Goal: Transaction & Acquisition: Purchase product/service

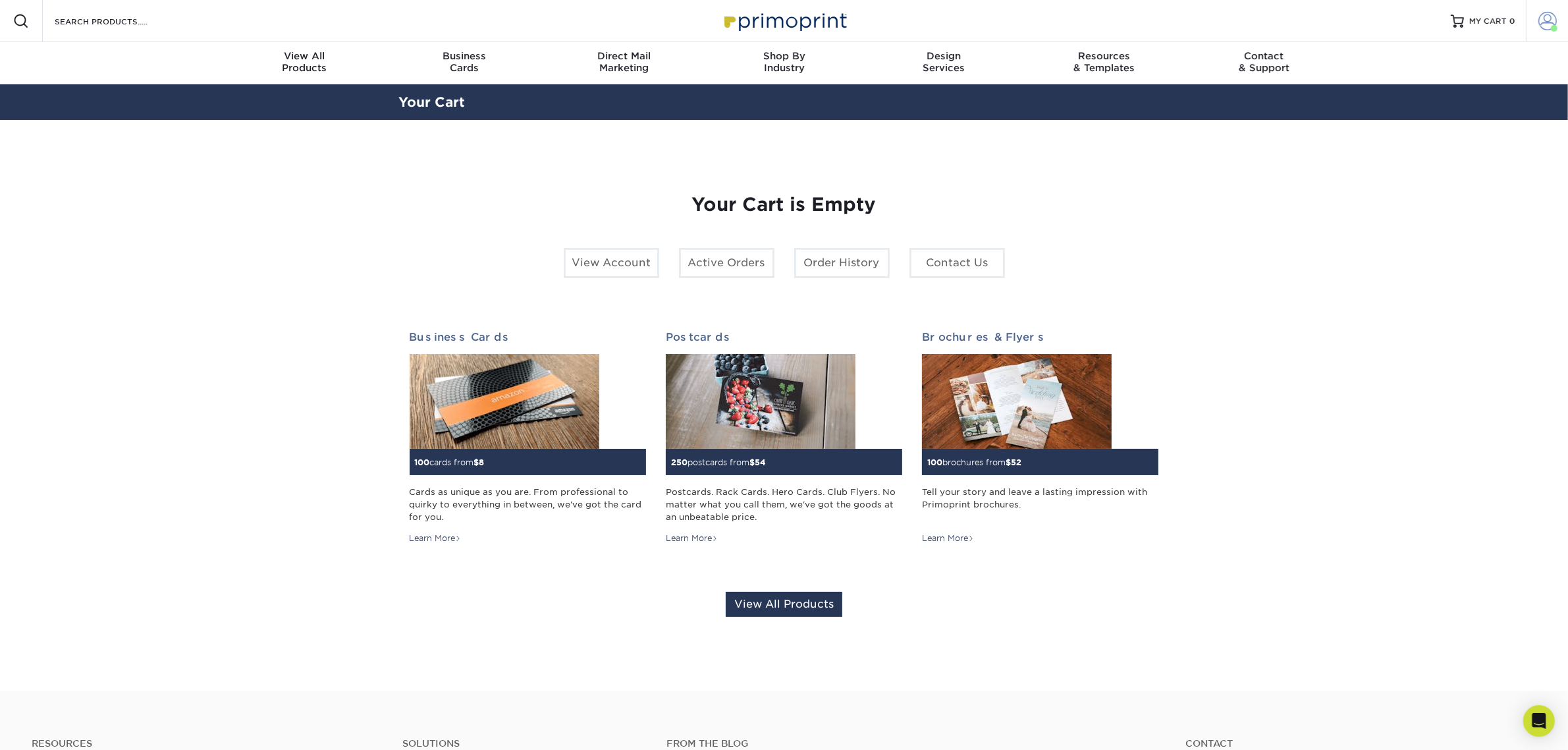
click at [1545, 29] on span at bounding box center [1547, 21] width 19 height 19
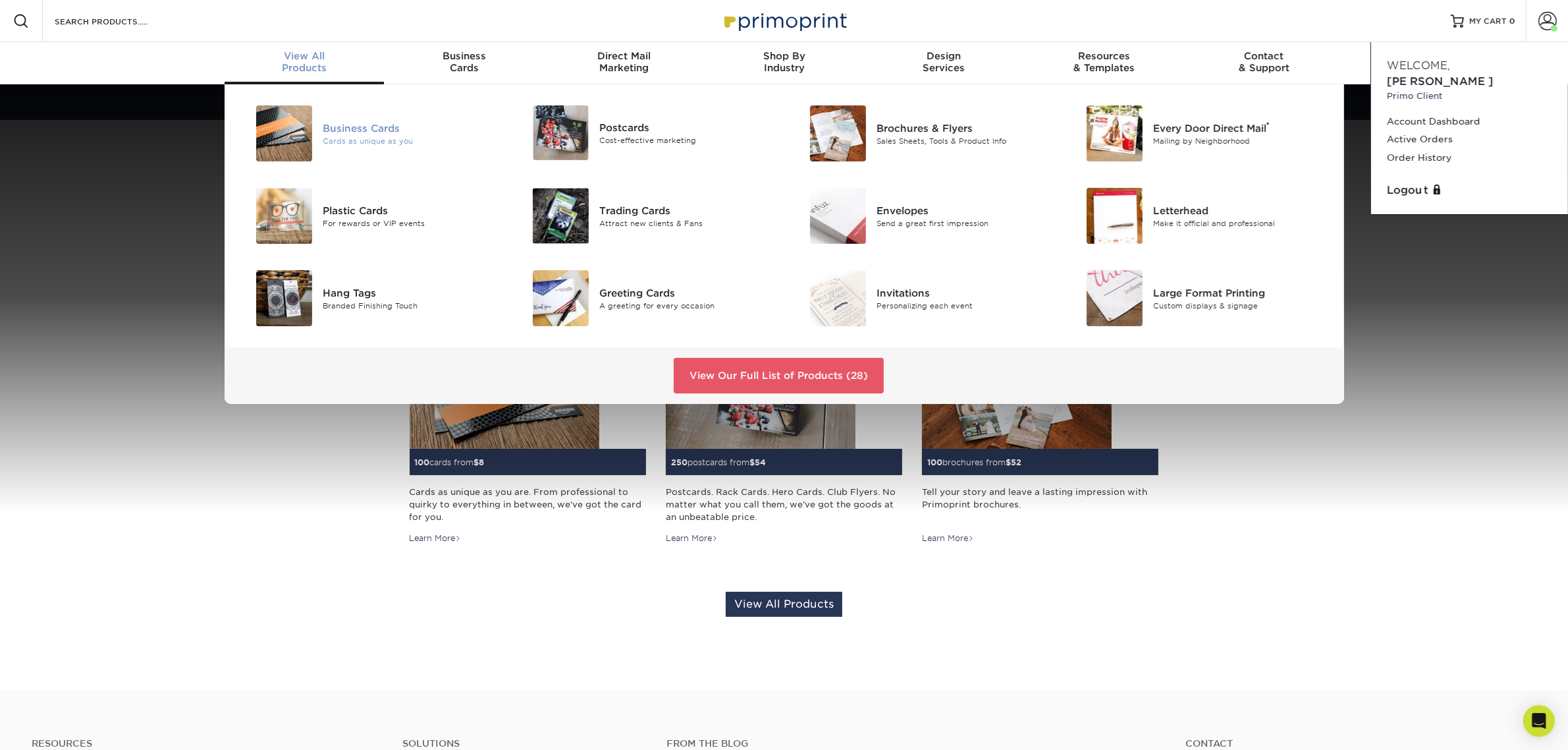
click at [367, 129] on div "Business Cards" at bounding box center [409, 128] width 174 height 14
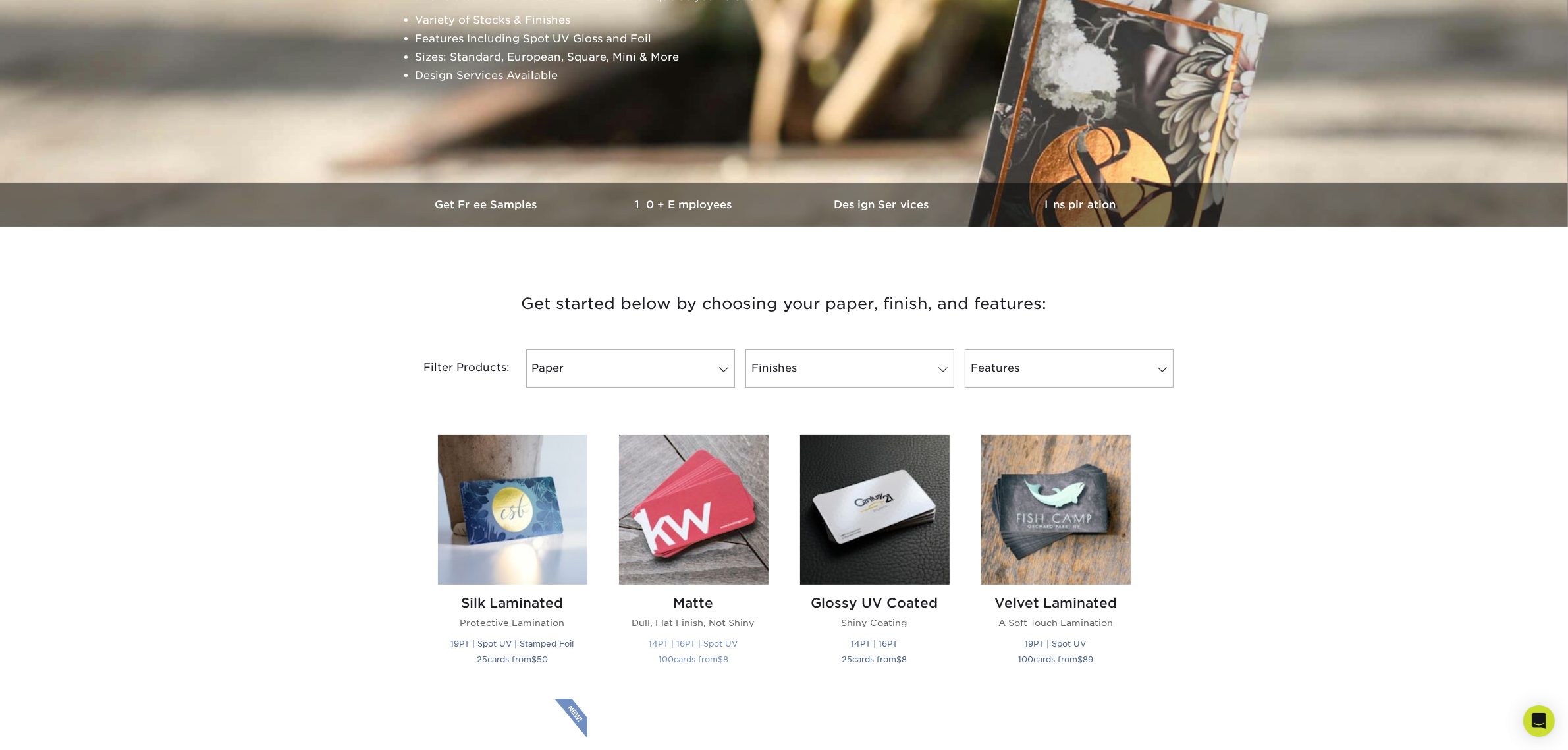
scroll to position [247, 0]
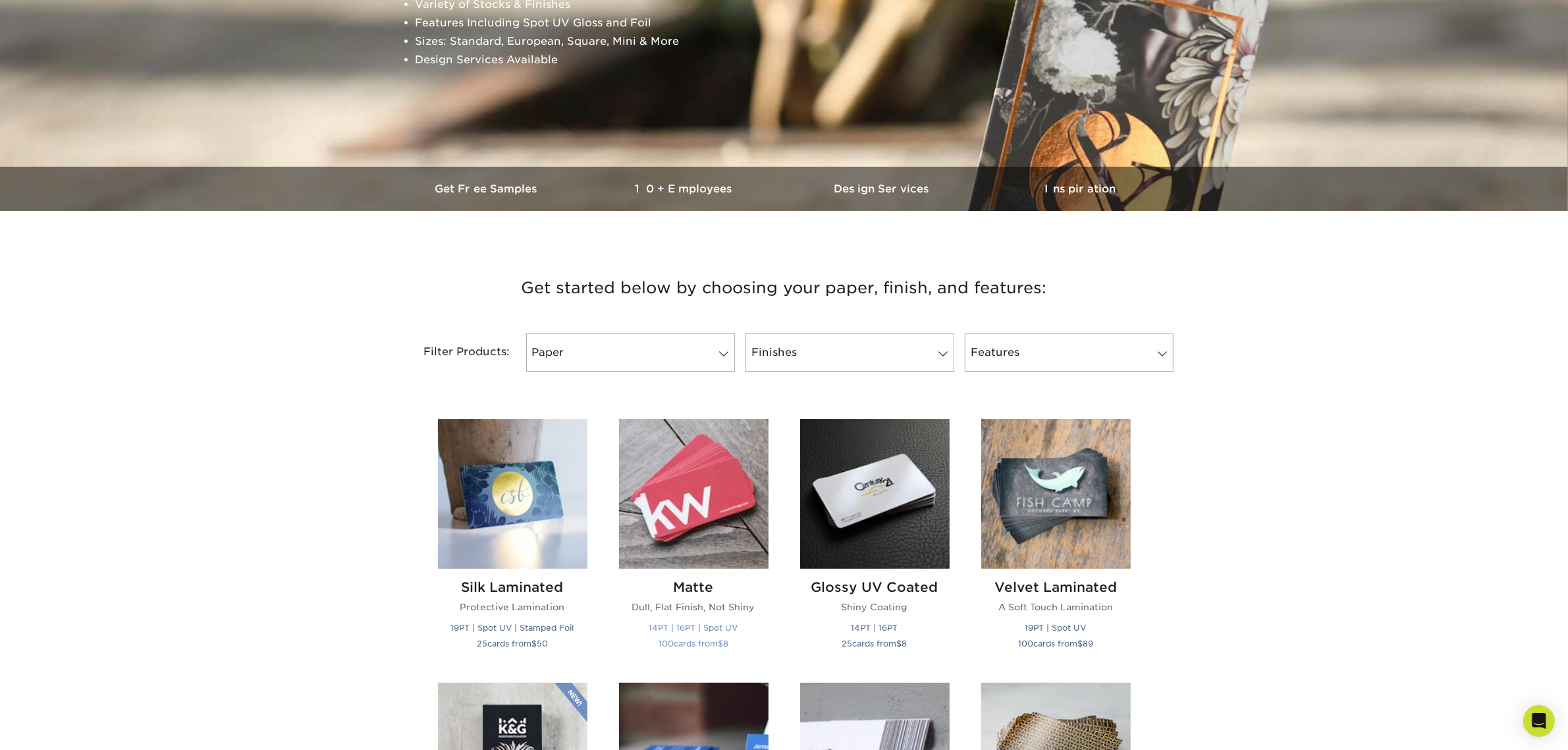
click at [709, 483] on img at bounding box center [693, 493] width 149 height 149
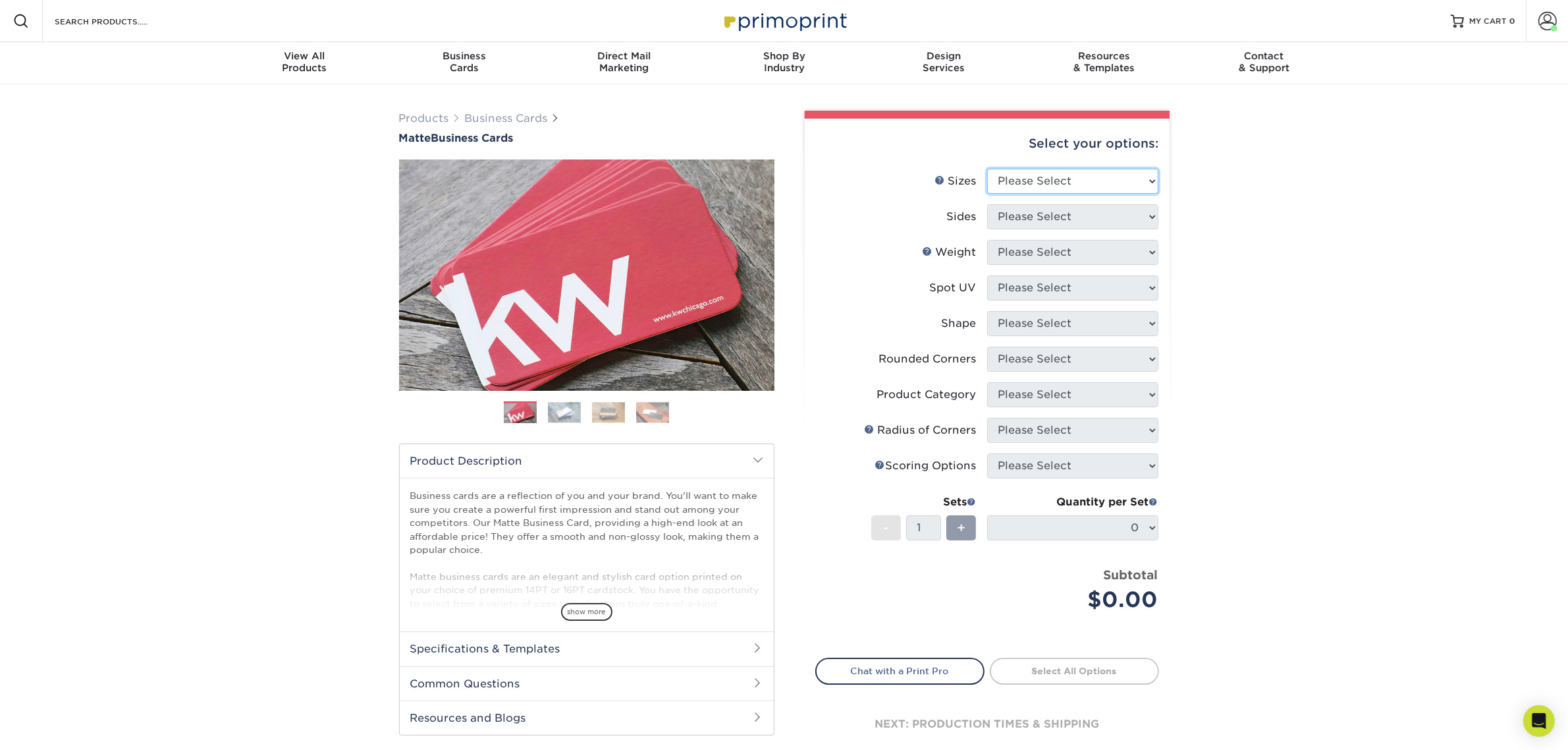
click at [1054, 178] on select "Please Select 1.5" x 3.5" - Mini 1.75" x 3.5" - Mini 2" x 2" - Square 2" x 3" -…" at bounding box center [1073, 181] width 172 height 25
select select "2.00x3.50"
click at [987, 169] on select "Please Select 1.5" x 3.5" - Mini 1.75" x 3.5" - Mini 2" x 2" - Square 2" x 3" -…" at bounding box center [1073, 181] width 172 height 25
click at [1102, 219] on select "Please Select Print Both Sides Print Front Only" at bounding box center [1073, 216] width 172 height 25
select select "13abbda7-1d64-4f25-8bb2-c179b224825d"
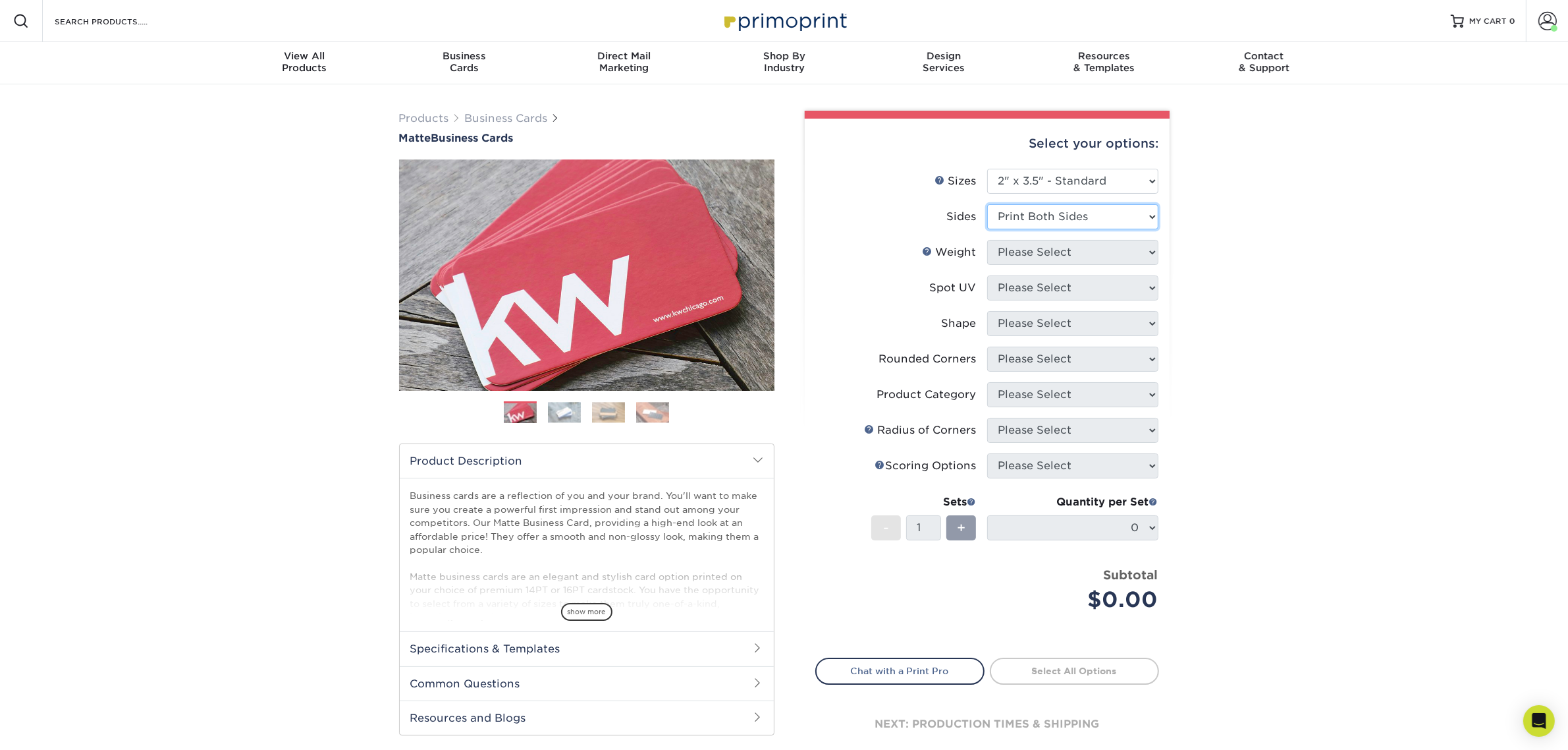
click at [987, 204] on select "Please Select Print Both Sides Print Front Only" at bounding box center [1073, 216] width 172 height 25
click at [1088, 250] on select "Please Select 16PT 14PT" at bounding box center [1073, 252] width 172 height 25
select select "14PT"
click at [987, 240] on select "Please Select 16PT 14PT" at bounding box center [1073, 252] width 172 height 25
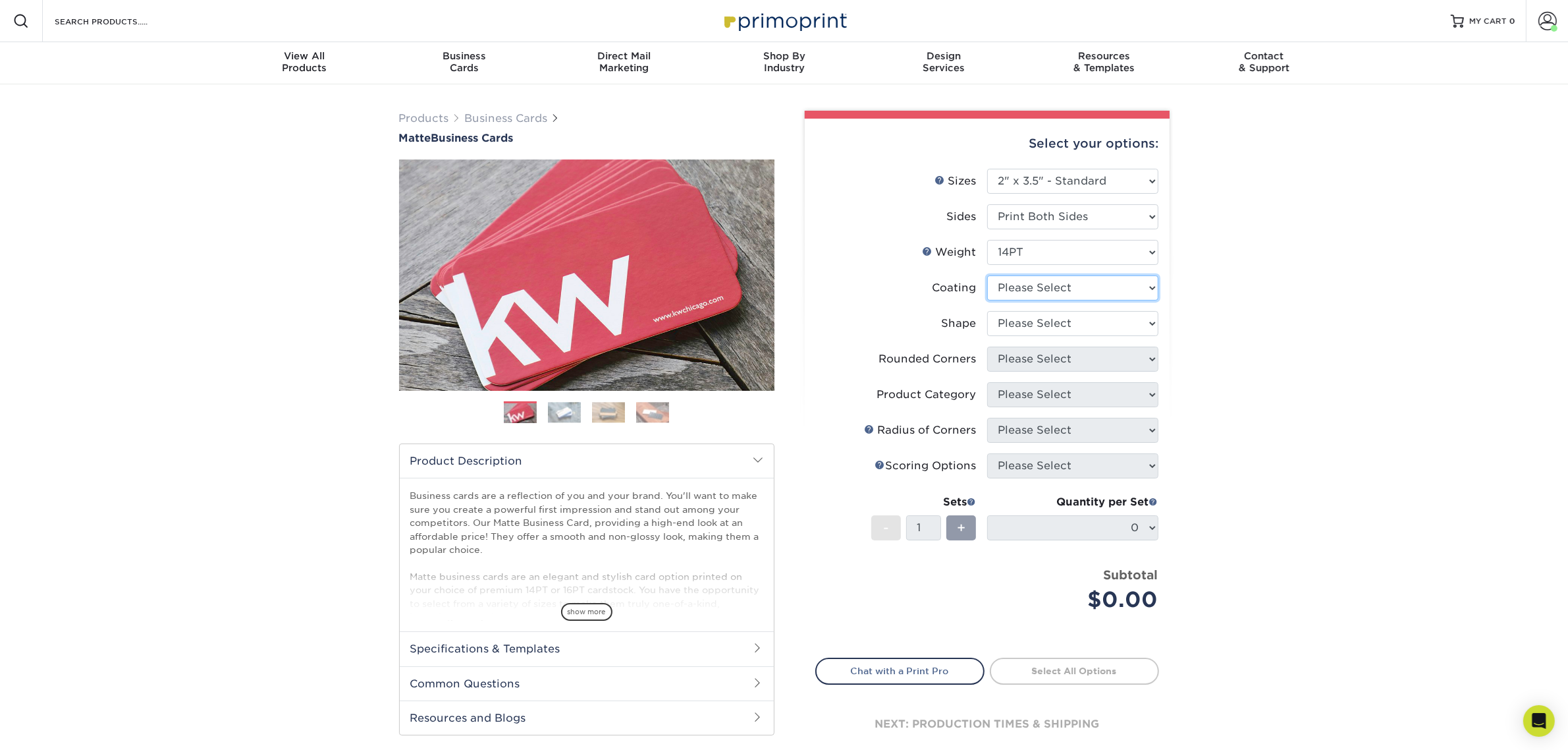
click at [1062, 287] on select at bounding box center [1073, 288] width 172 height 25
select select "121bb7b5-3b4d-429f-bd8d-bbf80e953313"
click at [987, 275] on select at bounding box center [1073, 288] width 172 height 25
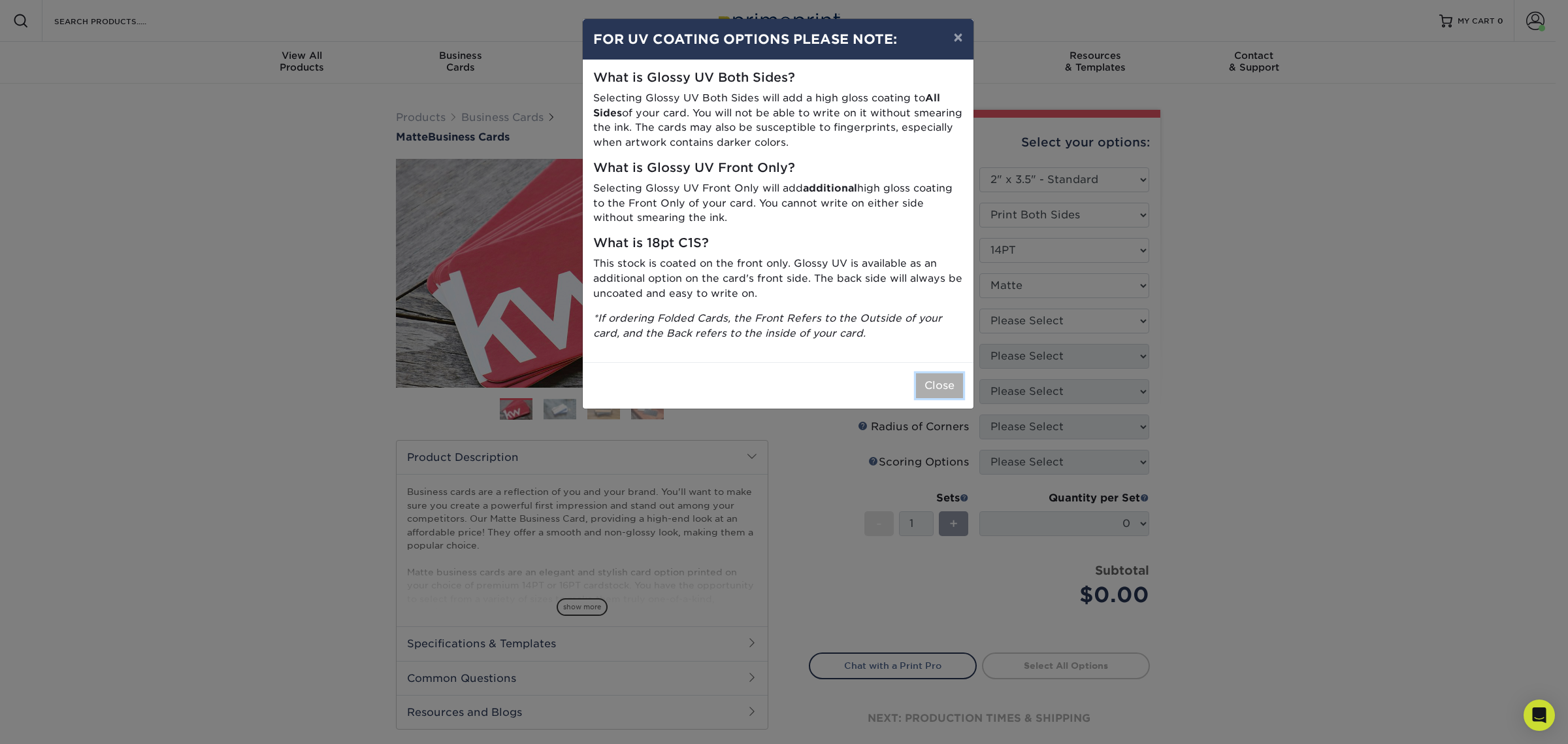
click at [951, 376] on button "Close" at bounding box center [939, 386] width 47 height 25
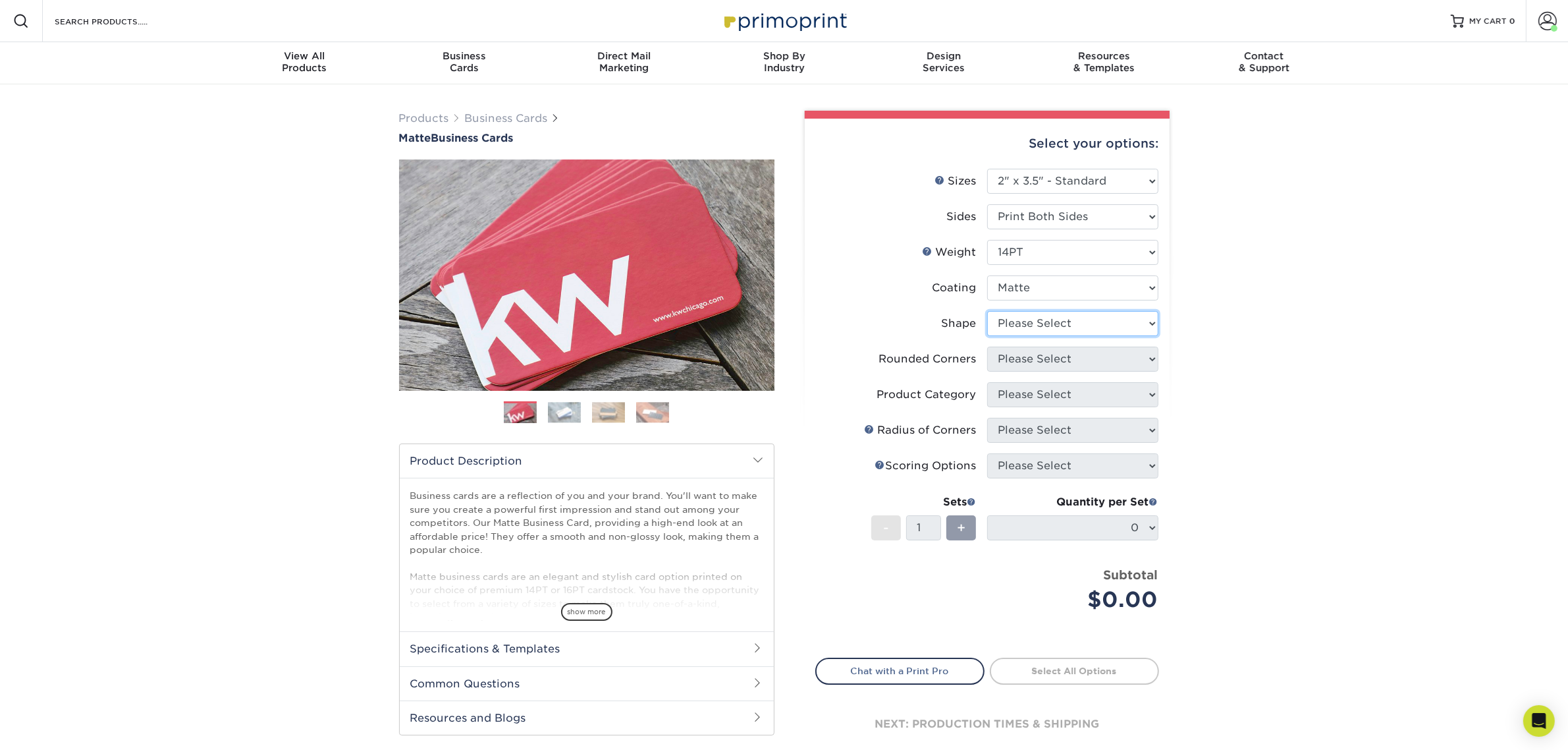
click at [1014, 321] on select "Please Select Standard" at bounding box center [1073, 324] width 172 height 25
select select "standard"
click at [987, 311] on select "Please Select Standard" at bounding box center [1073, 324] width 172 height 25
click at [1014, 353] on select "Please Select Yes - Round 2 Corners Yes - Round 4 Corners No" at bounding box center [1073, 359] width 172 height 25
select select "0"
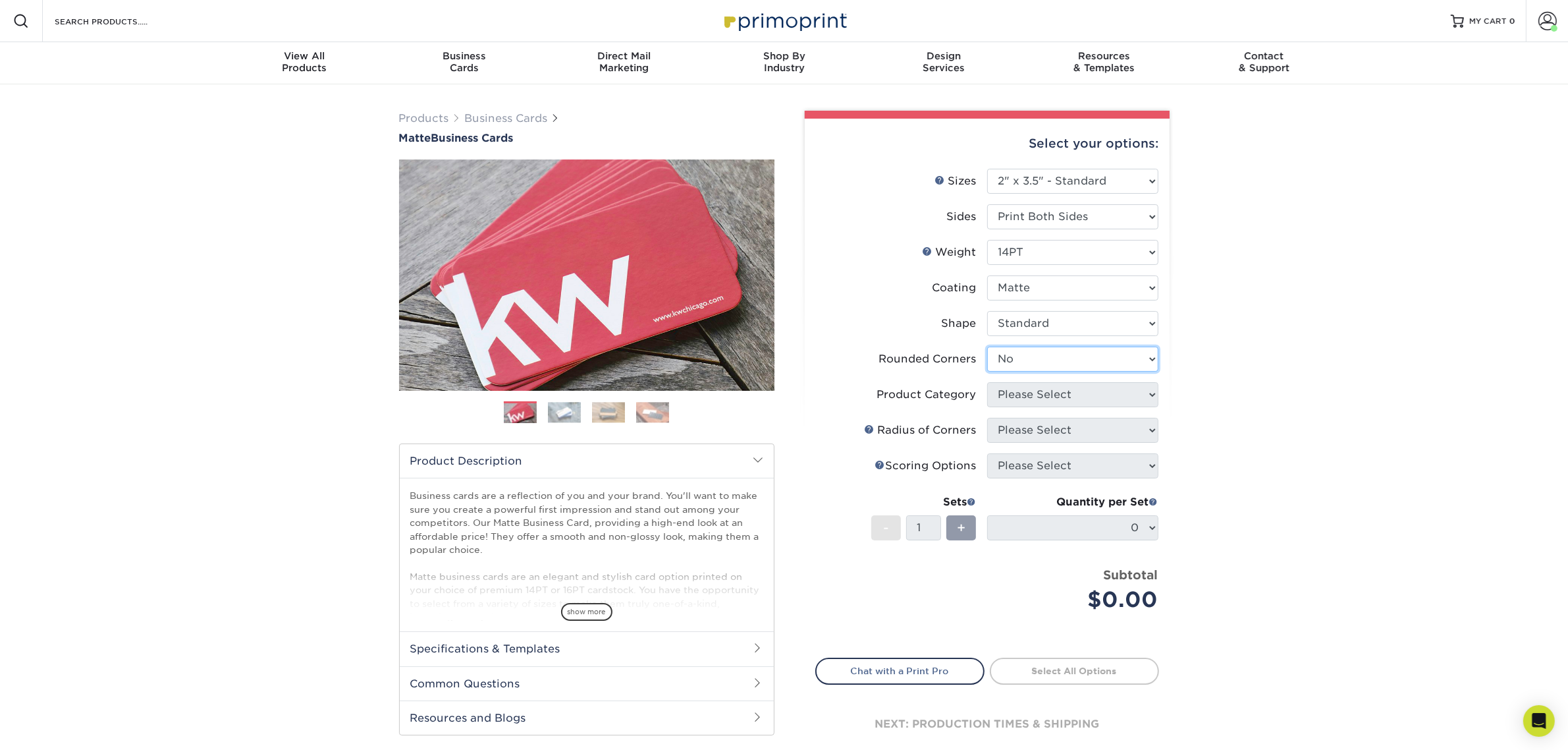
click at [987, 347] on select "Please Select Yes - Round 2 Corners Yes - Round 4 Corners No" at bounding box center [1073, 359] width 172 height 25
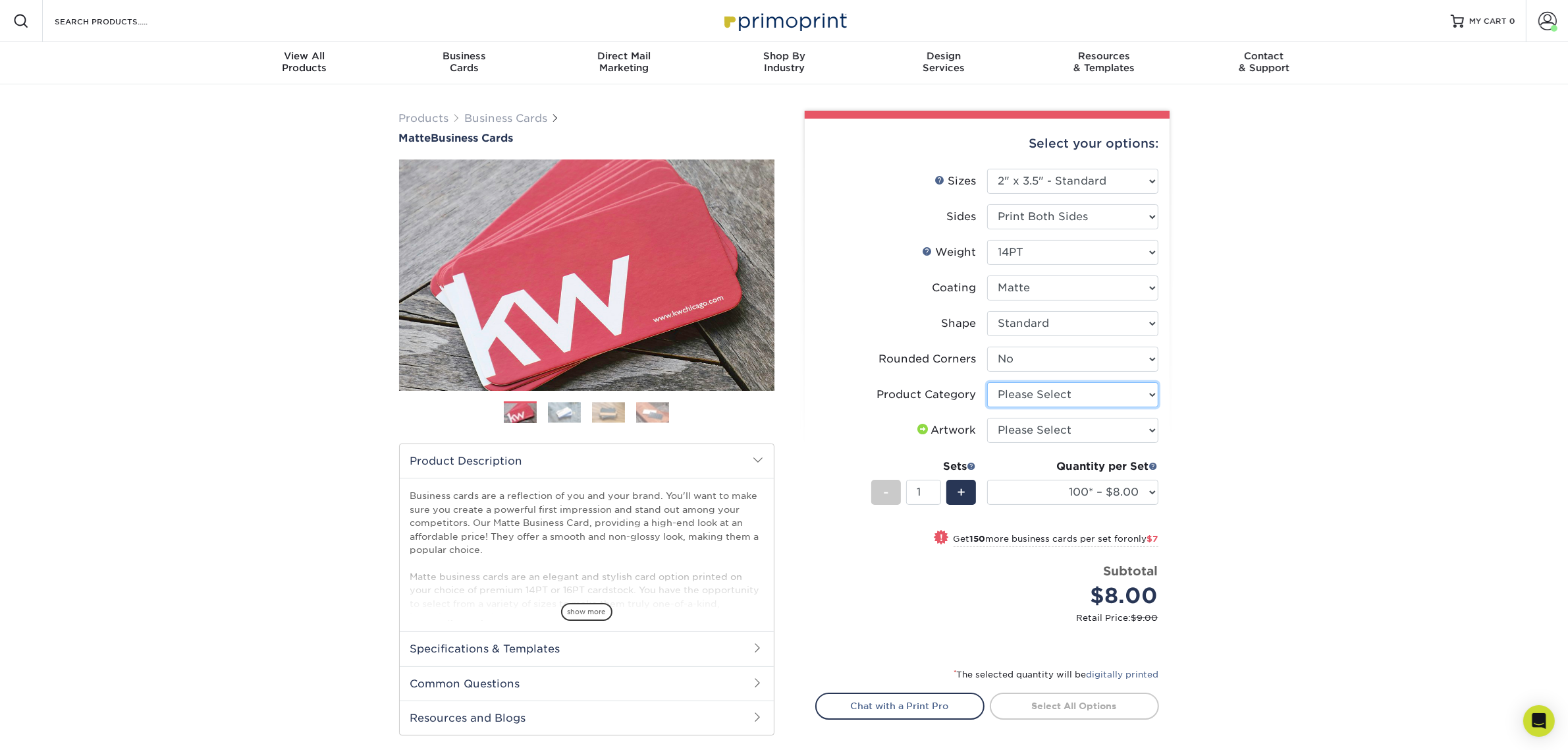
click at [1008, 391] on select "Please Select Business Cards" at bounding box center [1073, 395] width 172 height 25
click at [987, 383] on select "Please Select Business Cards" at bounding box center [1073, 395] width 172 height 25
click at [1021, 383] on select "Please Select Business Cards" at bounding box center [1073, 395] width 172 height 25
select select "3b5148f1-0588-4f88-a218-97bcfdce65c1"
click at [987, 383] on select "Please Select Business Cards" at bounding box center [1073, 395] width 172 height 25
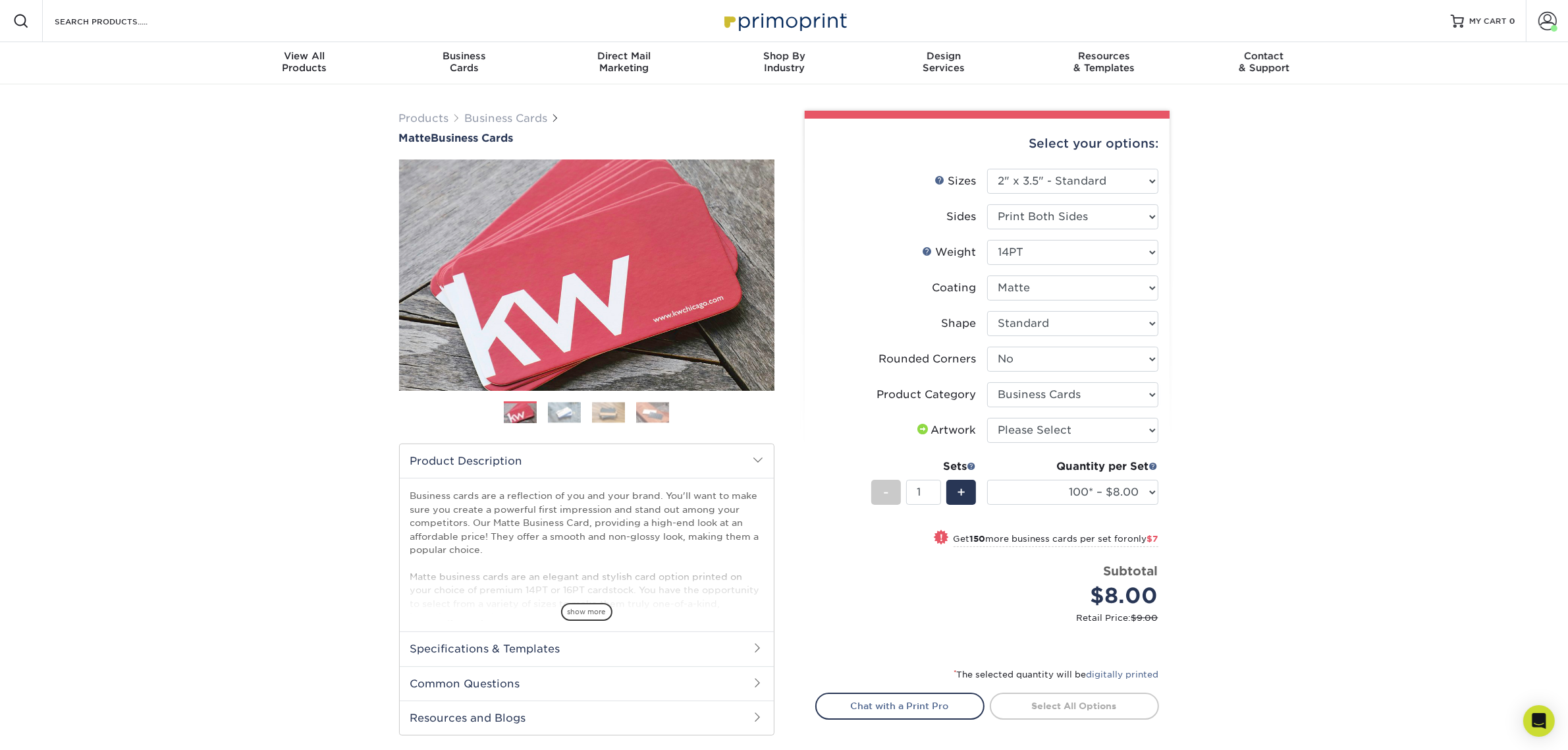
click at [1012, 409] on li "Product Category Please Select Business Cards" at bounding box center [986, 400] width 342 height 36
click at [1013, 433] on select "Please Select I will upload files I need a design - $100" at bounding box center [1073, 430] width 172 height 25
select select "upload"
click at [987, 417] on select "Please Select I will upload files I need a design - $100" at bounding box center [1073, 430] width 172 height 25
click at [1020, 487] on select "100* – $8.00 250* – $15.00 500 – $30.00 1000 – $37.00 2500 – $66.00 5000 – $127…" at bounding box center [1073, 493] width 172 height 25
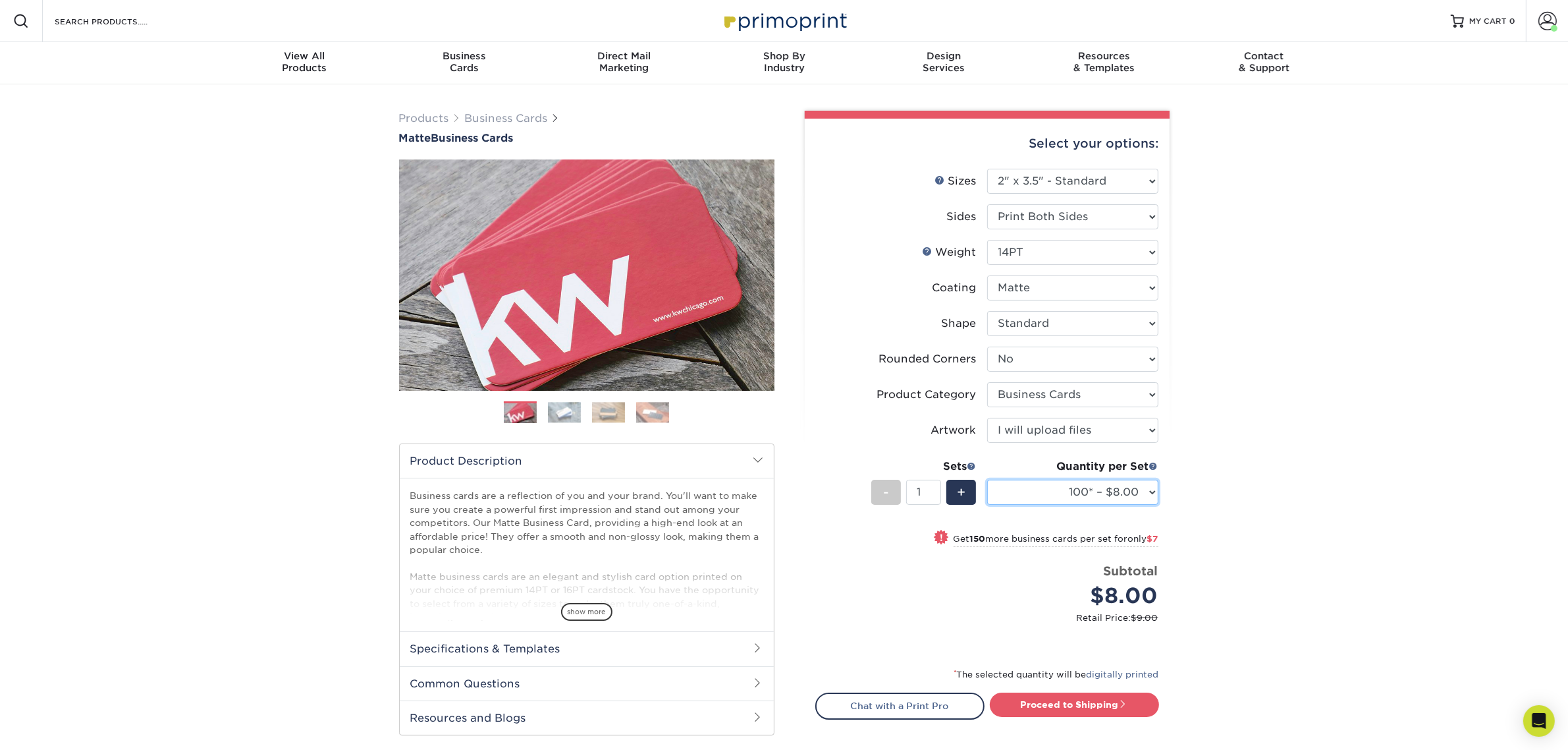
click at [1021, 485] on select "100* – $8.00 250* – $15.00 500 – $30.00 1000 – $37.00 2500 – $66.00 5000 – $127…" at bounding box center [1073, 493] width 172 height 25
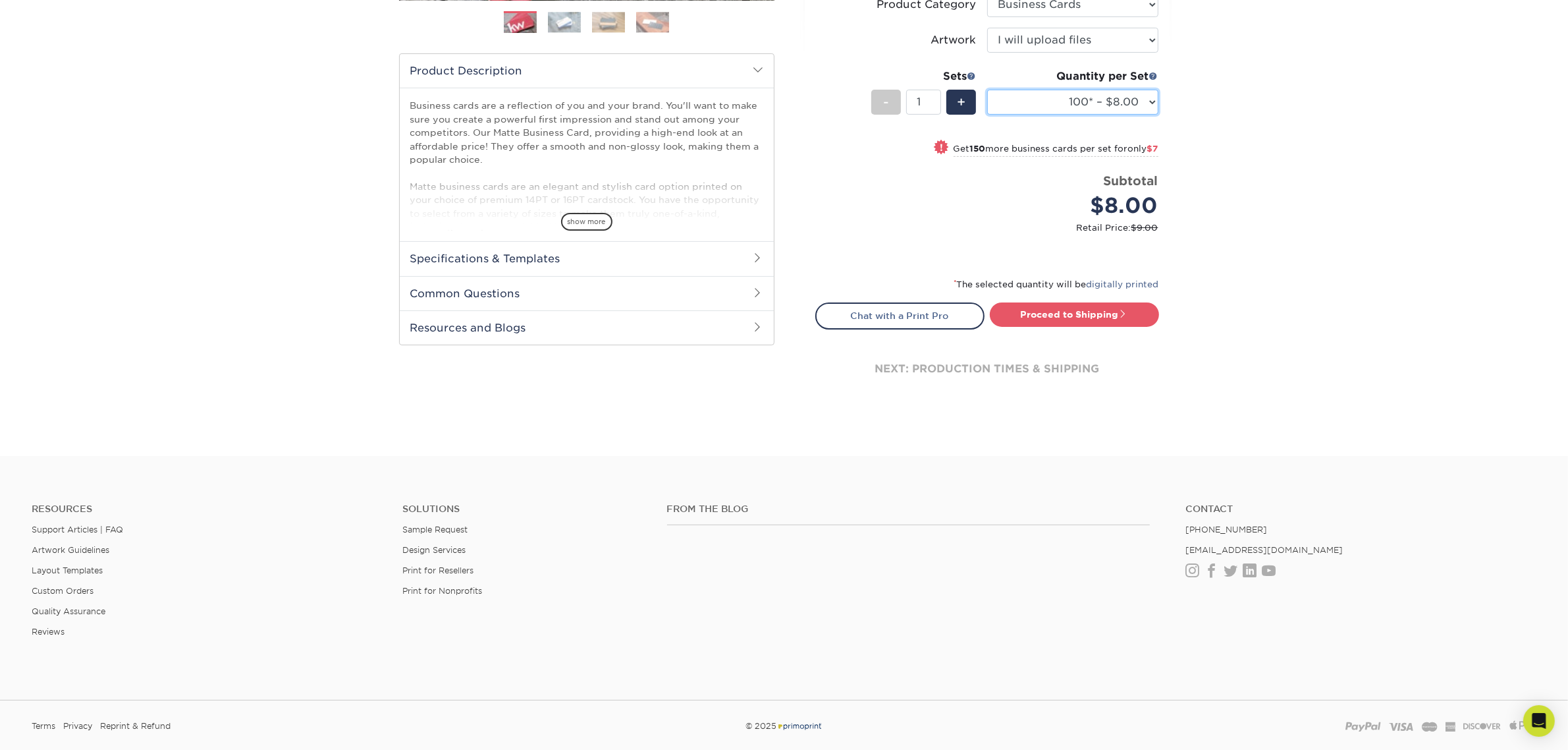
scroll to position [478, 0]
